Goal: Transaction & Acquisition: Book appointment/travel/reservation

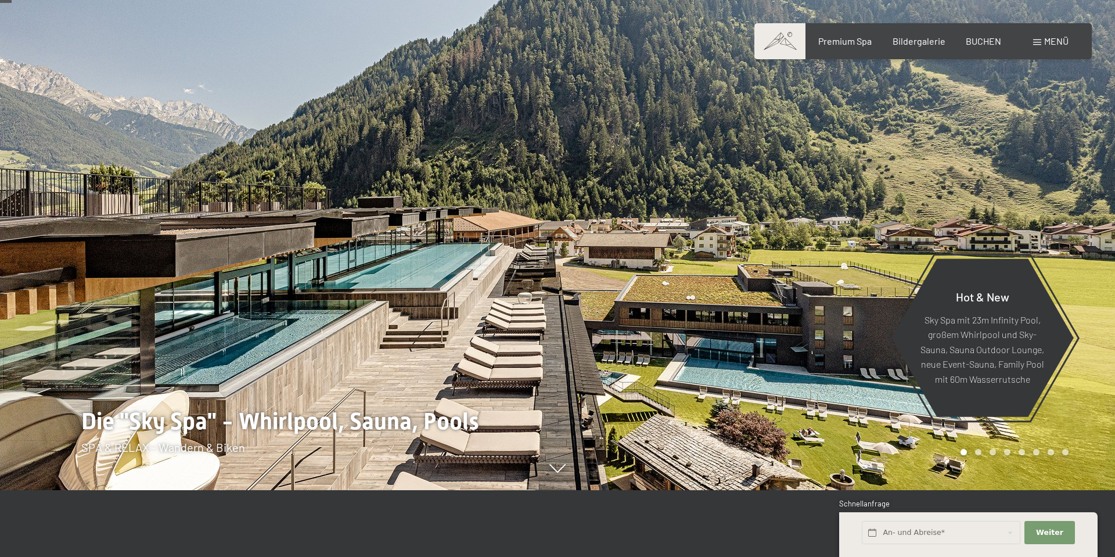
scroll to position [69, 0]
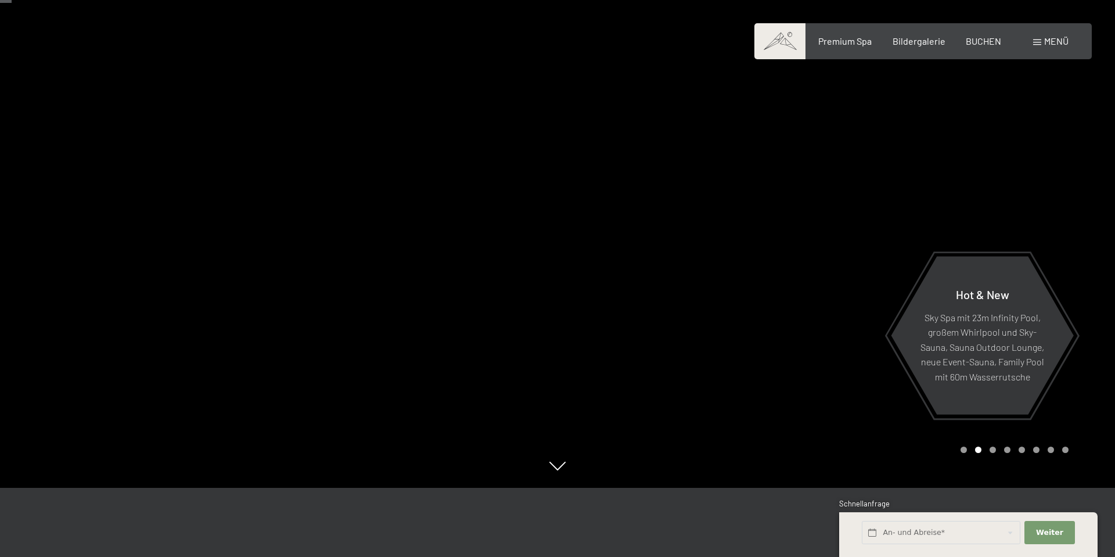
click at [1026, 224] on div at bounding box center [837, 209] width 558 height 557
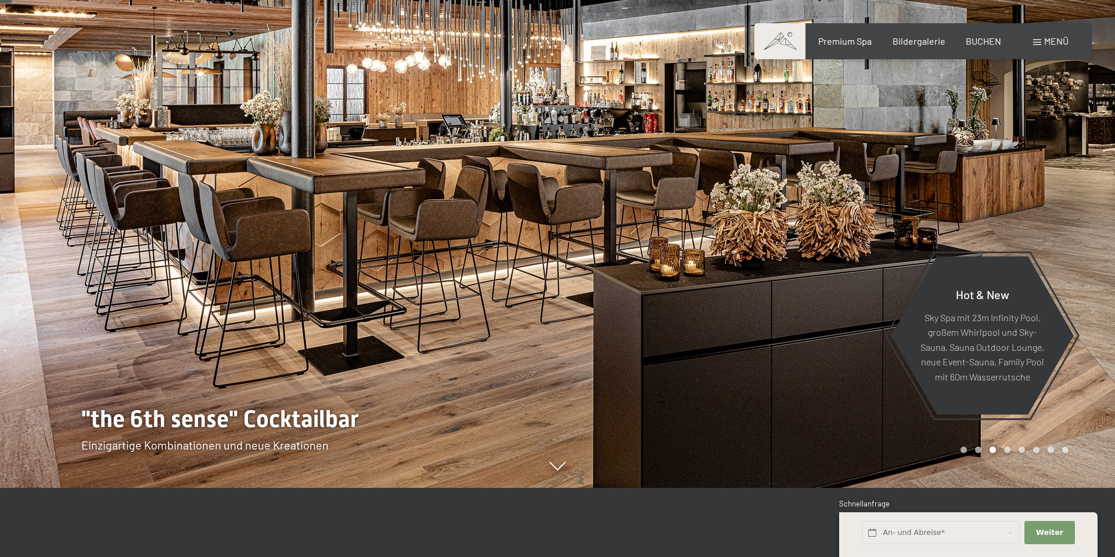
click at [1032, 214] on div at bounding box center [837, 209] width 558 height 557
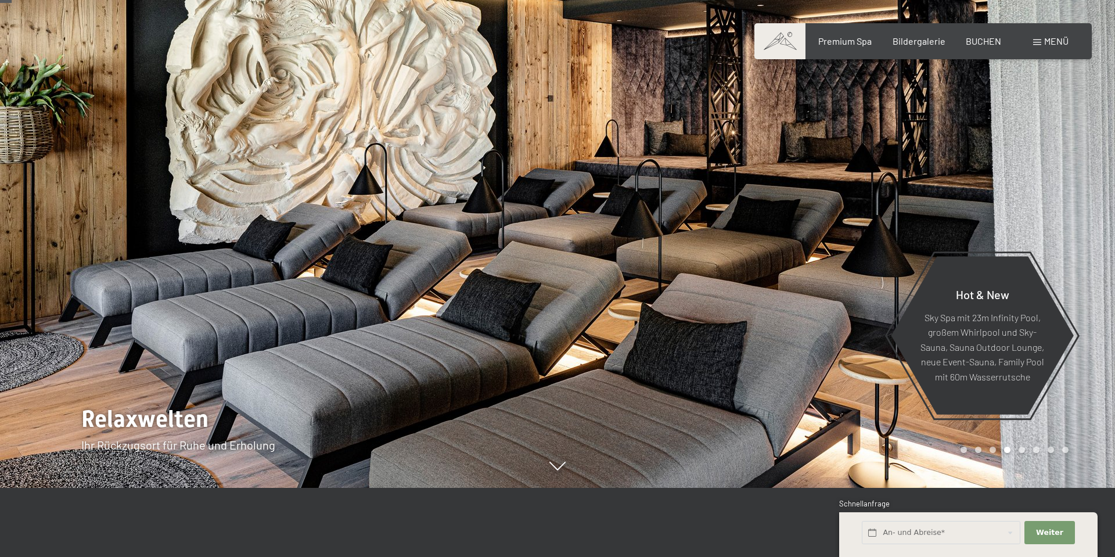
click at [1032, 214] on div at bounding box center [837, 209] width 558 height 557
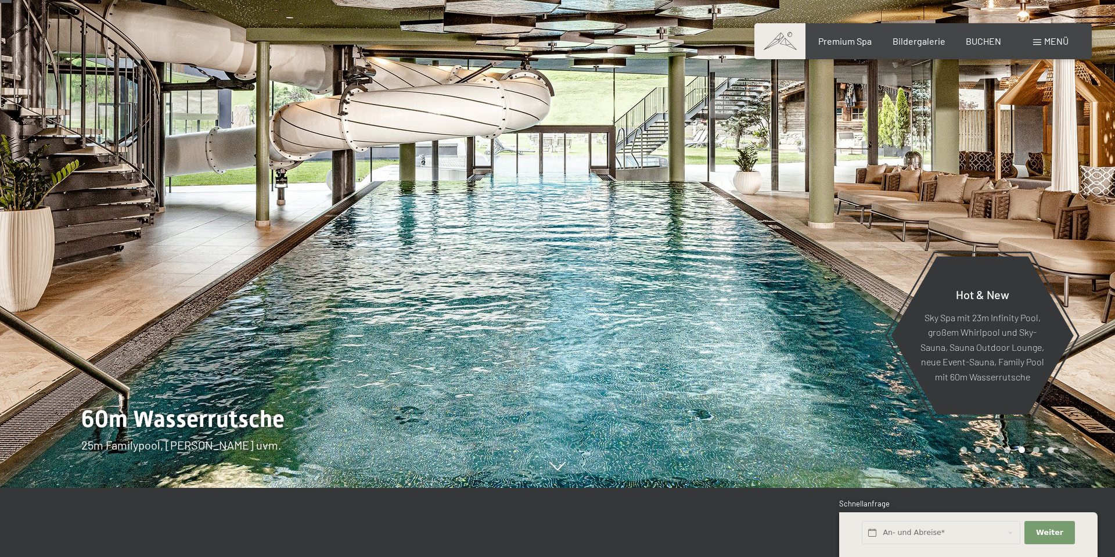
click at [1032, 214] on div at bounding box center [837, 209] width 558 height 557
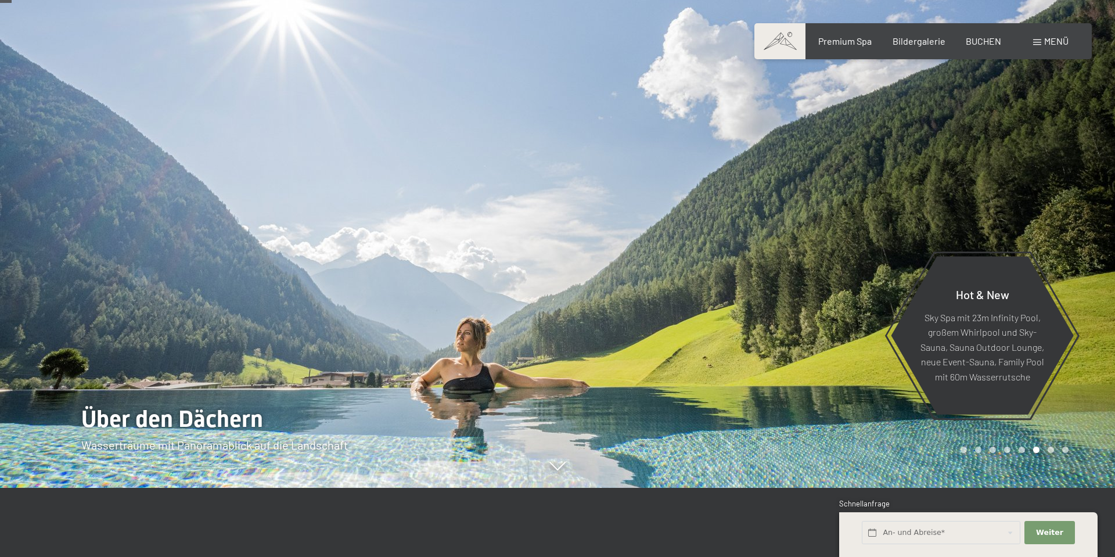
click at [1032, 214] on div at bounding box center [837, 209] width 558 height 557
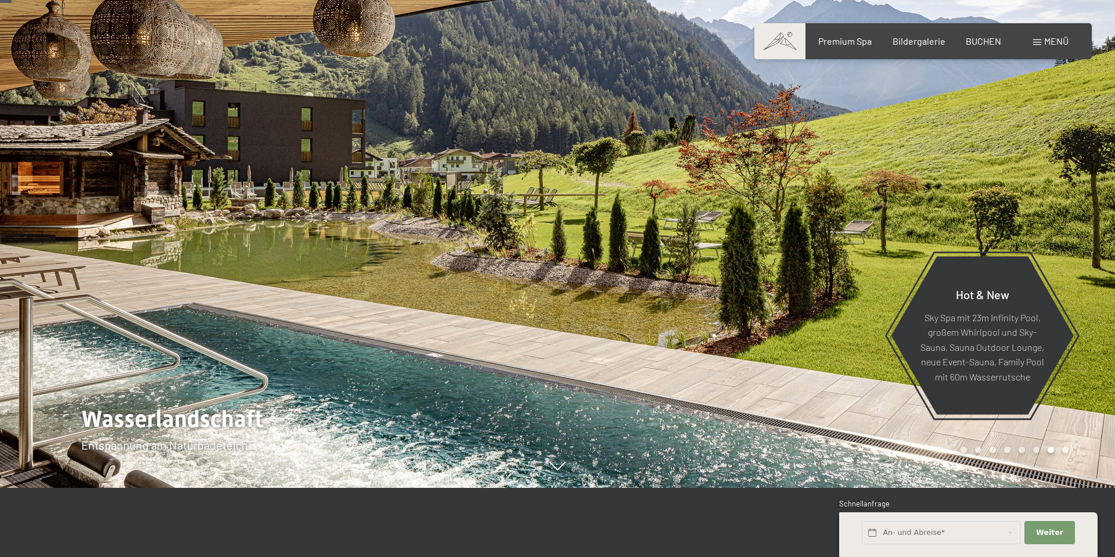
click at [1032, 214] on div at bounding box center [837, 209] width 558 height 557
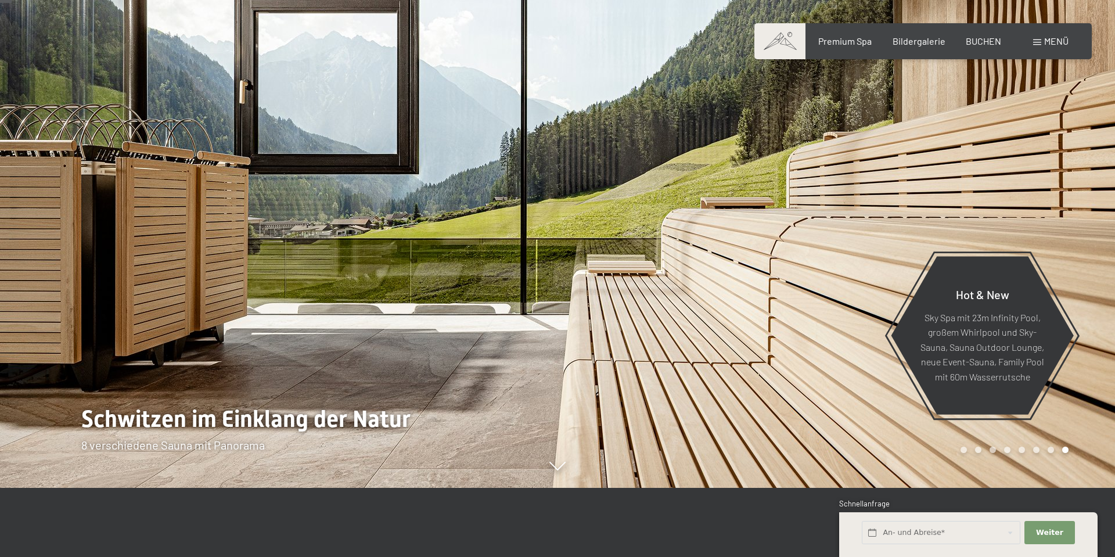
click at [1032, 214] on div at bounding box center [837, 209] width 558 height 557
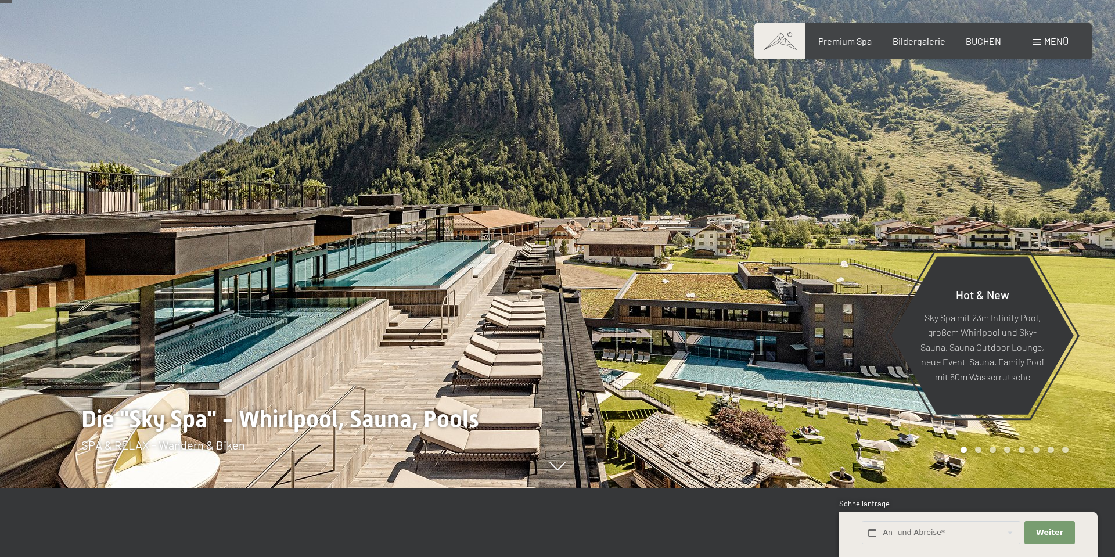
click at [1032, 214] on div at bounding box center [837, 209] width 558 height 557
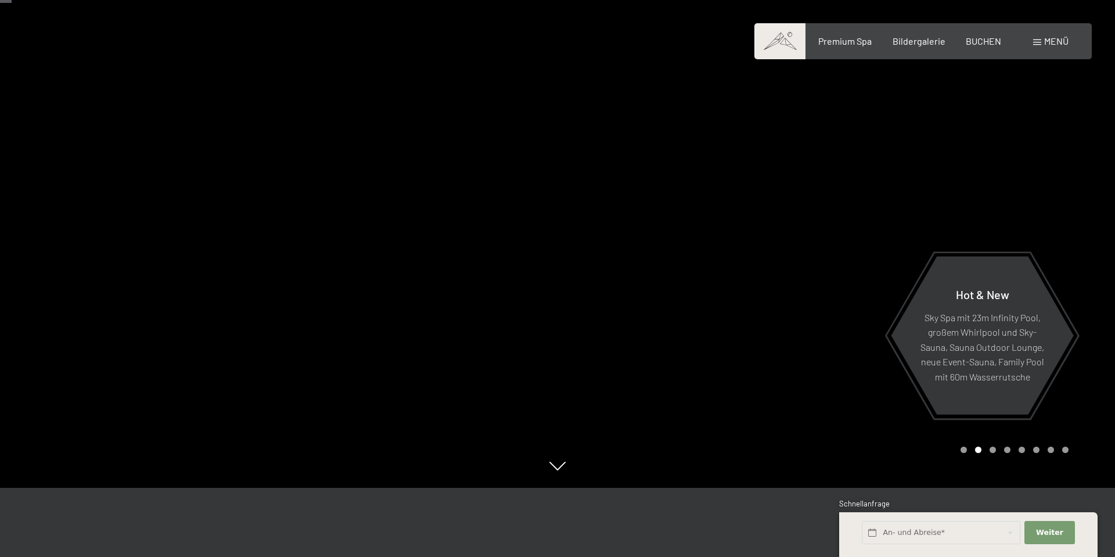
click at [1032, 214] on div at bounding box center [837, 209] width 558 height 557
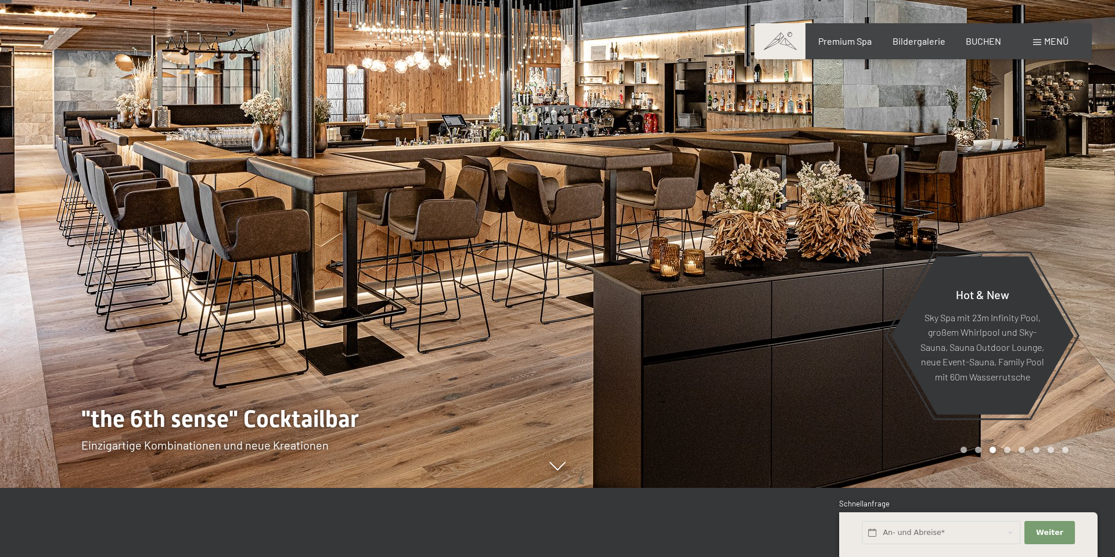
click at [1039, 40] on span at bounding box center [1037, 42] width 8 height 6
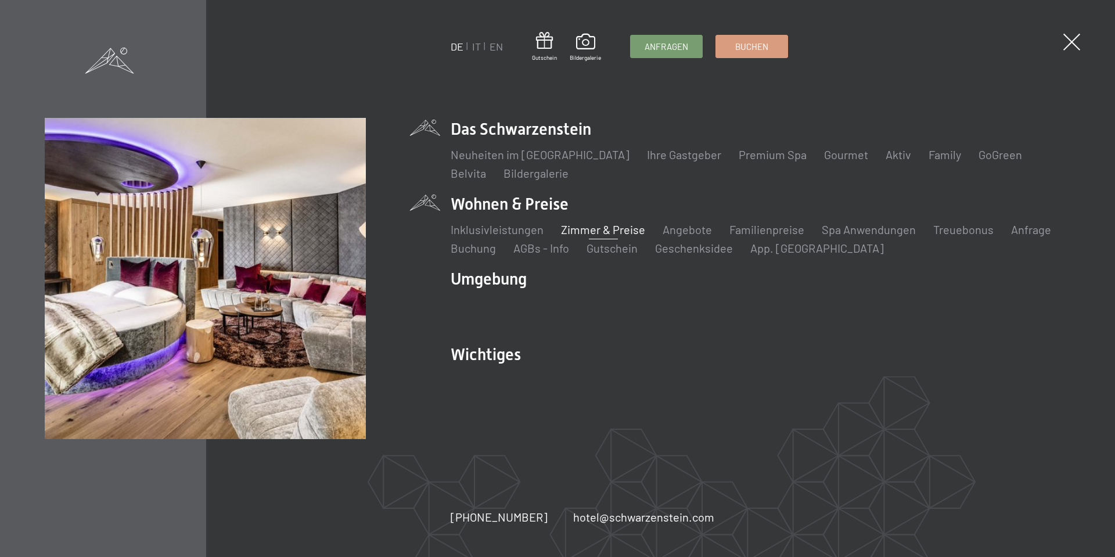
click at [594, 229] on link "Zimmer & Preise" at bounding box center [603, 229] width 84 height 14
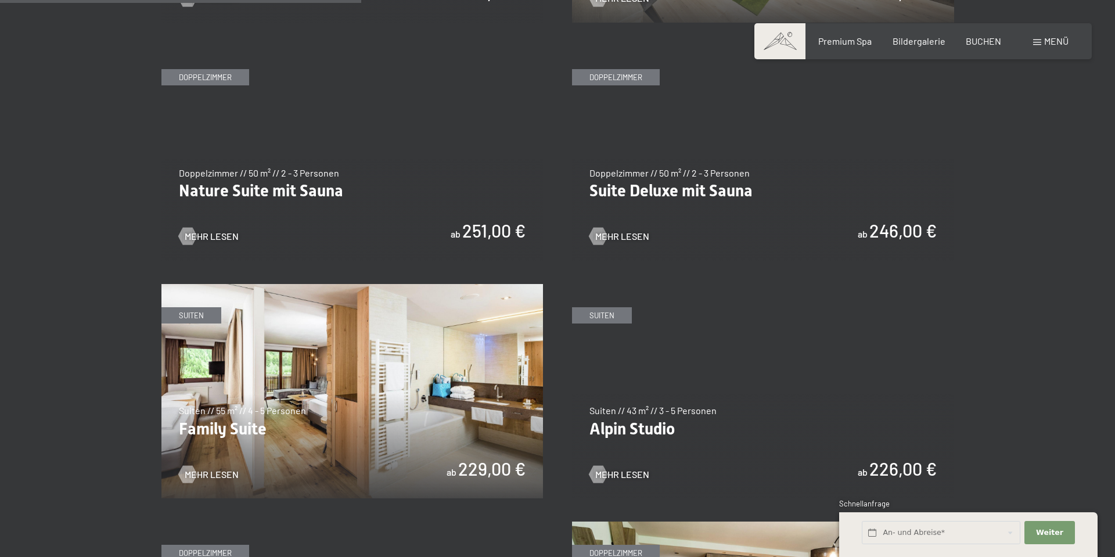
scroll to position [1205, 0]
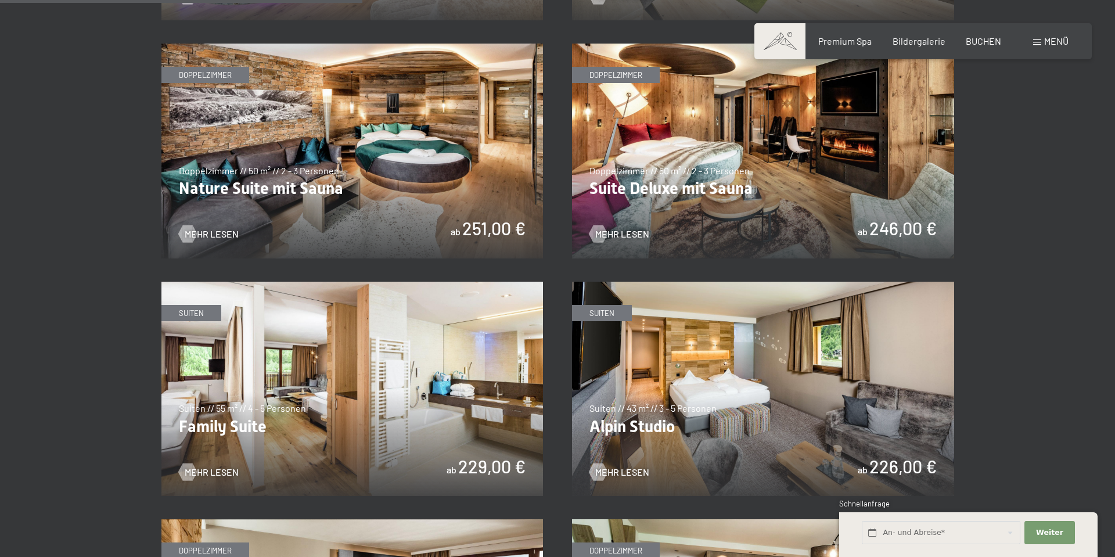
click at [807, 167] on img at bounding box center [763, 151] width 382 height 215
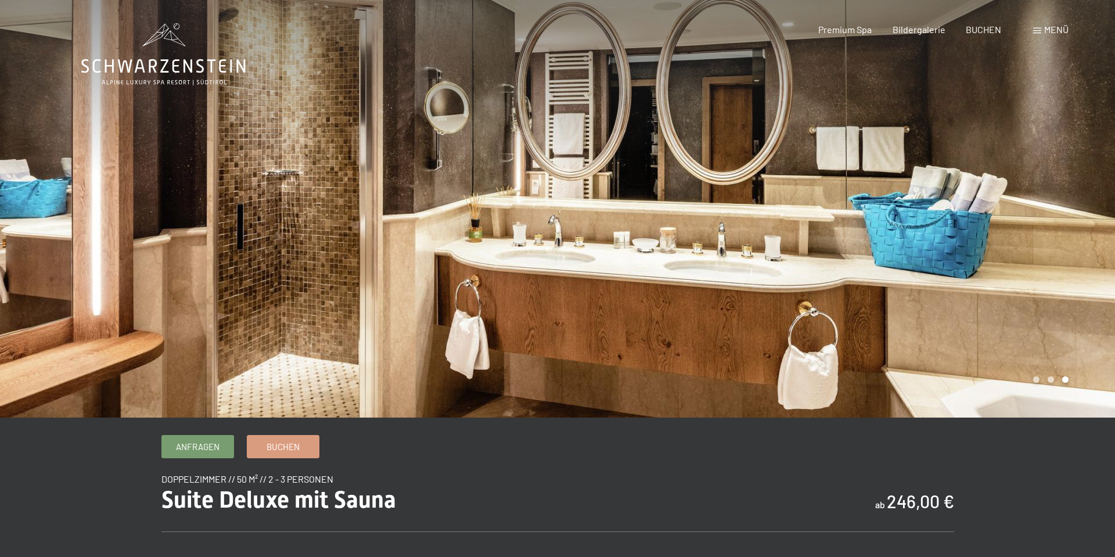
click at [977, 202] on div at bounding box center [837, 209] width 558 height 418
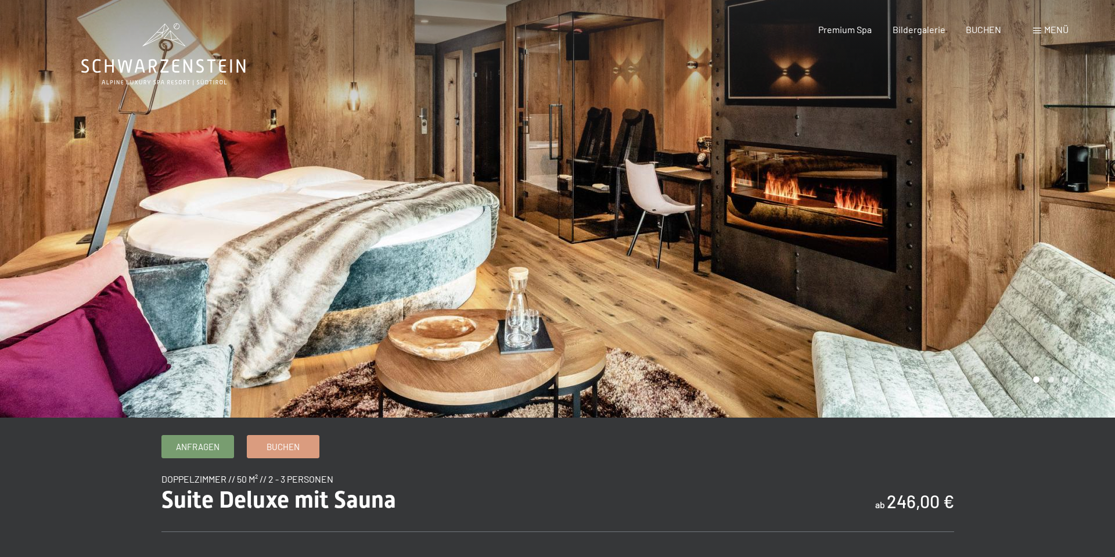
click at [112, 219] on div at bounding box center [279, 209] width 558 height 418
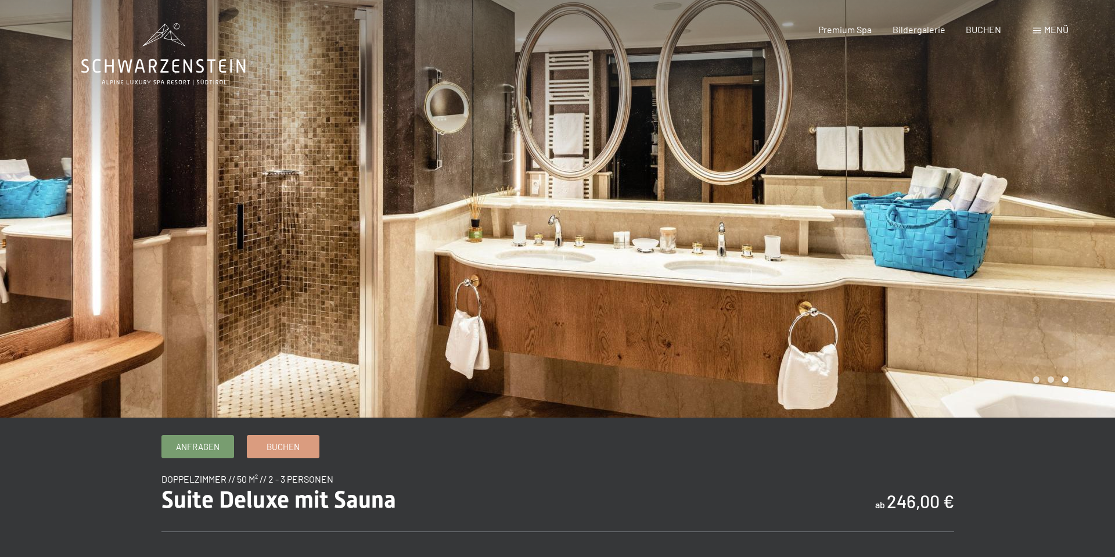
click at [90, 221] on div at bounding box center [279, 209] width 558 height 418
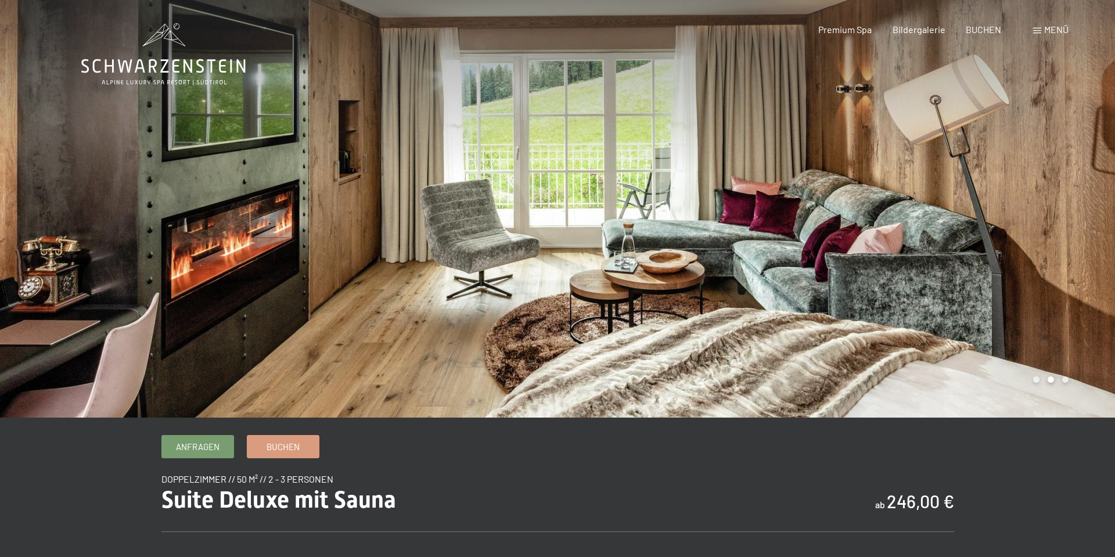
click at [90, 221] on div at bounding box center [279, 209] width 558 height 418
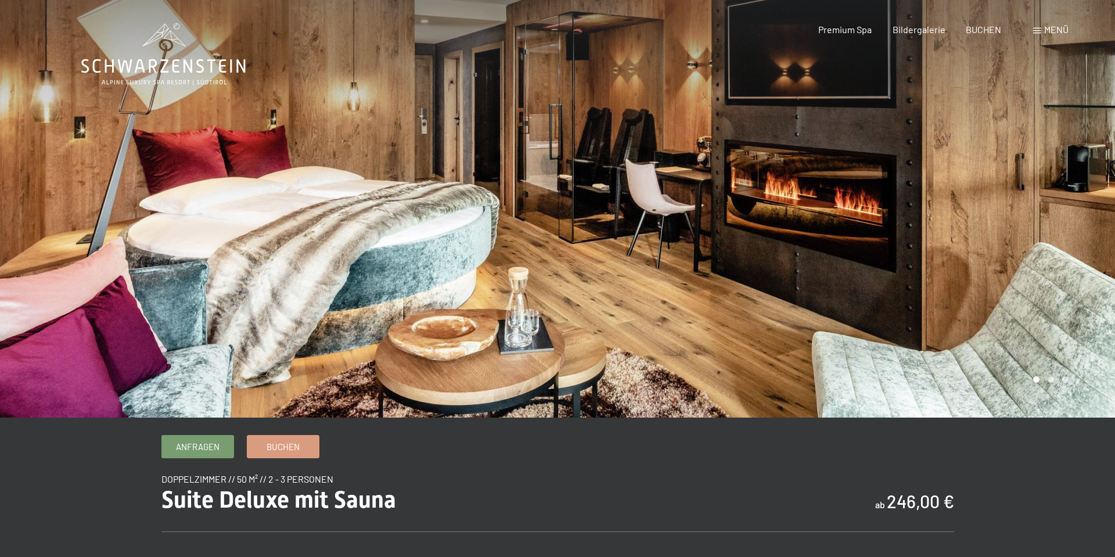
click at [990, 168] on div at bounding box center [837, 209] width 558 height 418
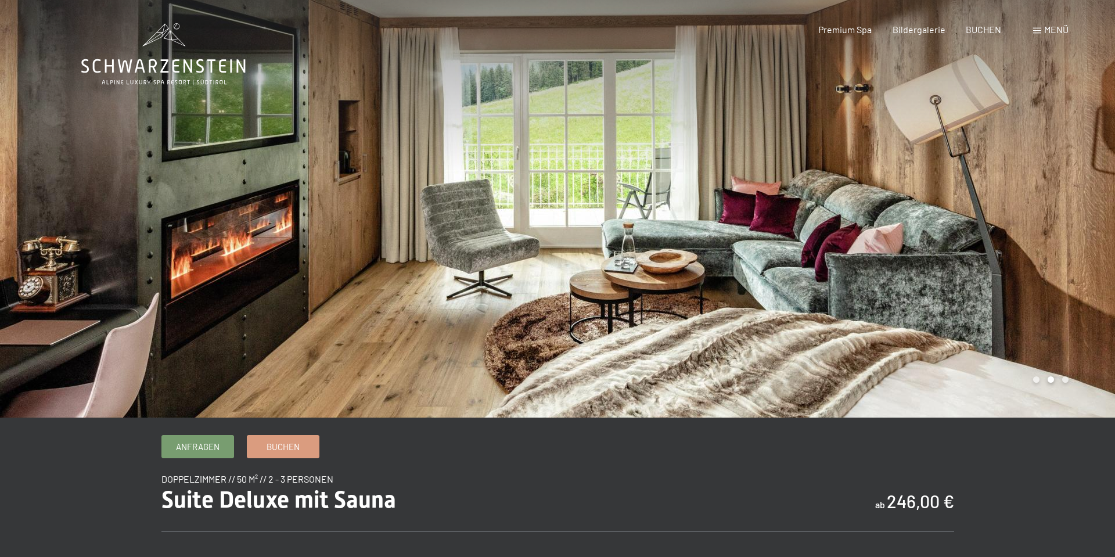
click at [990, 168] on div at bounding box center [837, 209] width 558 height 418
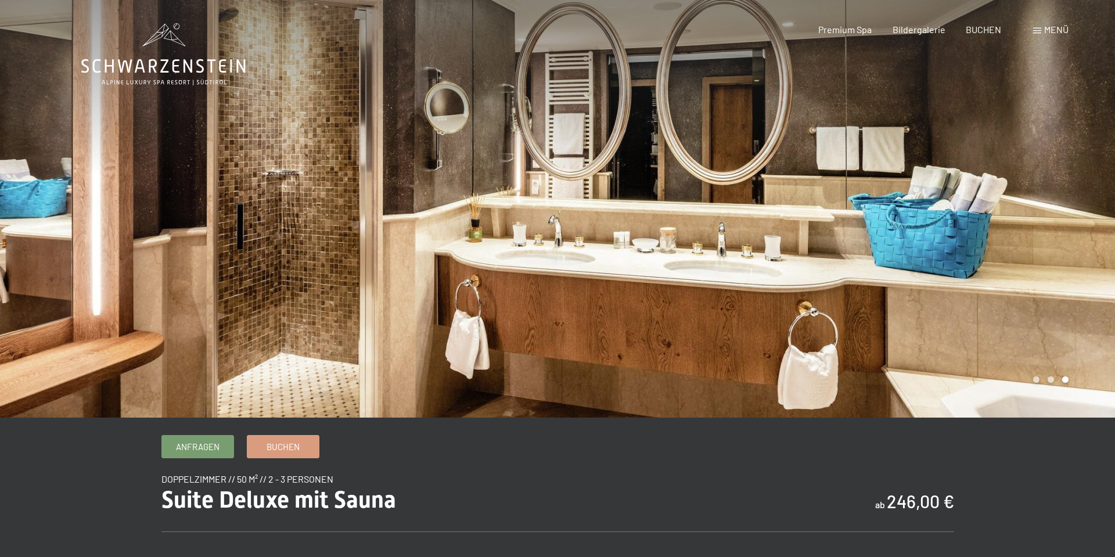
click at [990, 168] on div at bounding box center [837, 209] width 558 height 418
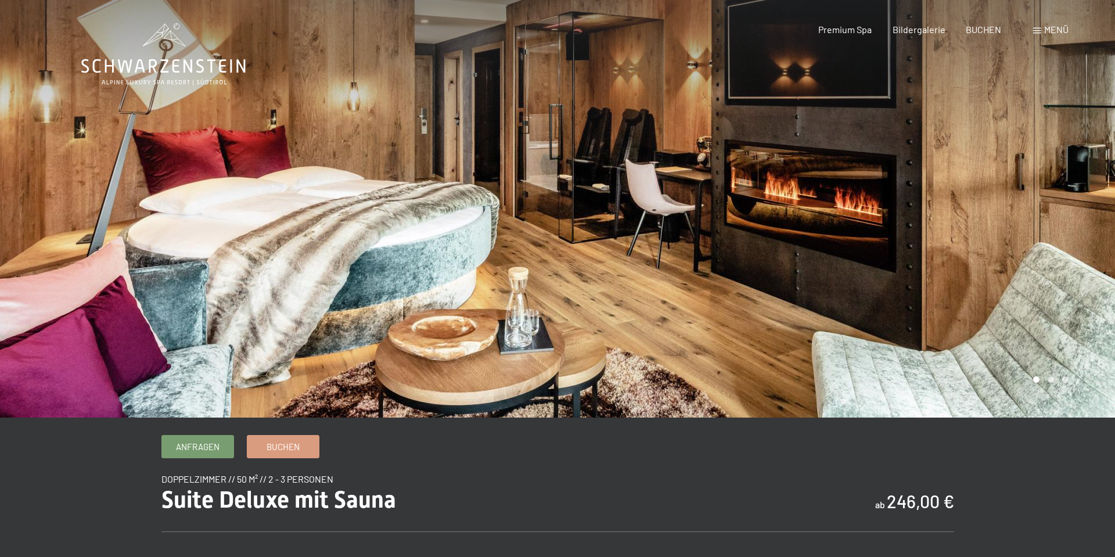
click at [990, 168] on div at bounding box center [837, 209] width 558 height 418
